Goal: Transaction & Acquisition: Subscribe to service/newsletter

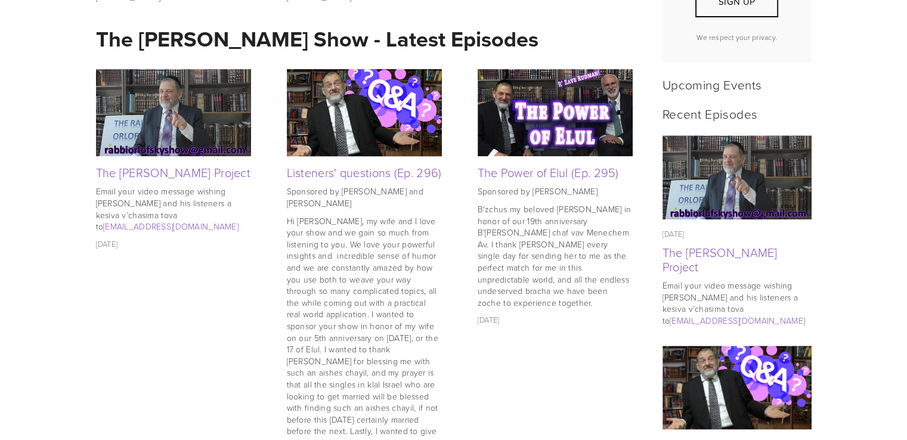
scroll to position [477, 0]
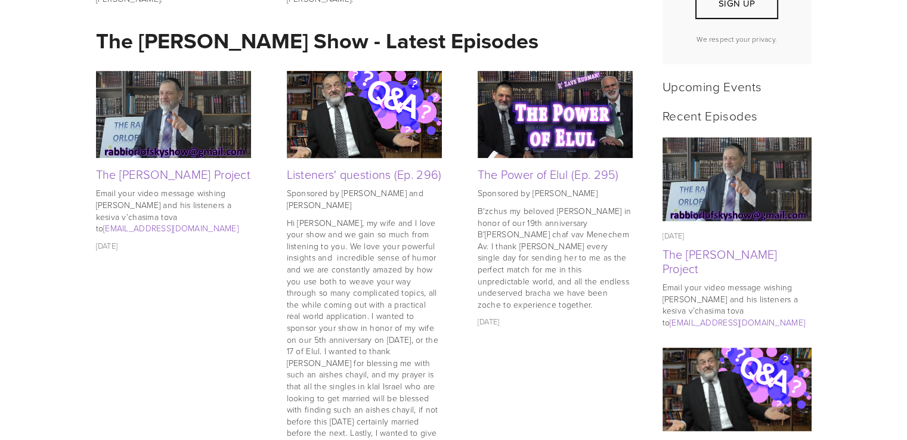
click at [530, 116] on img at bounding box center [554, 114] width 155 height 87
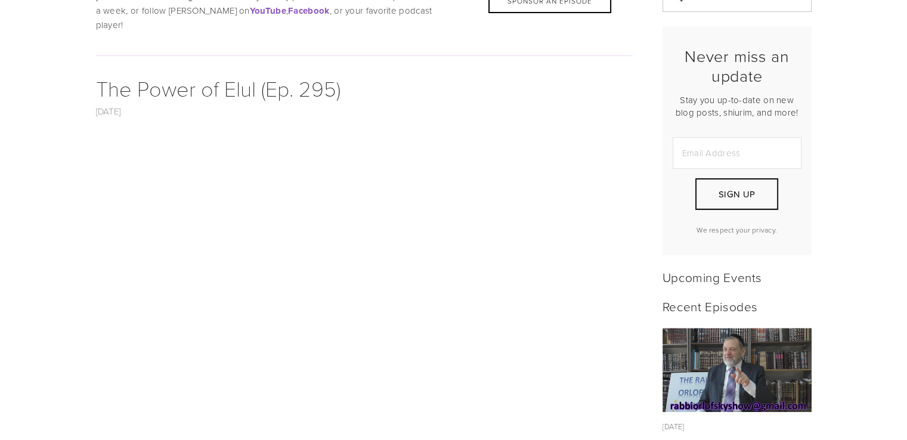
scroll to position [310, 0]
